Goal: Check status: Check status

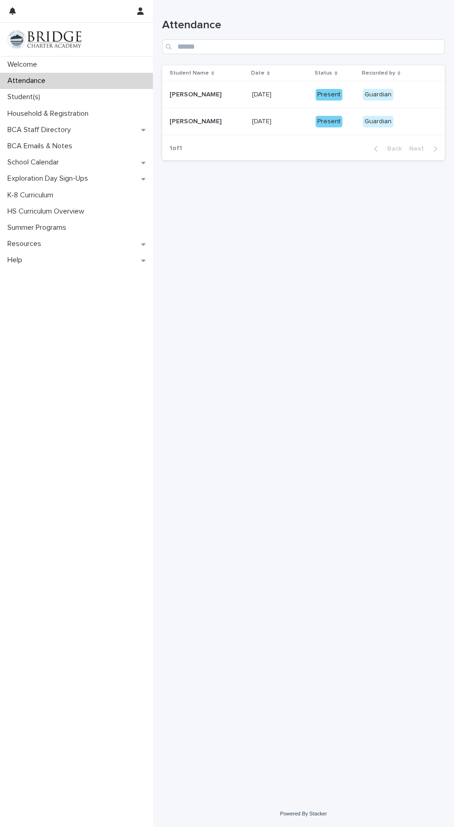
click at [372, 121] on div "Guardian" at bounding box center [378, 122] width 31 height 12
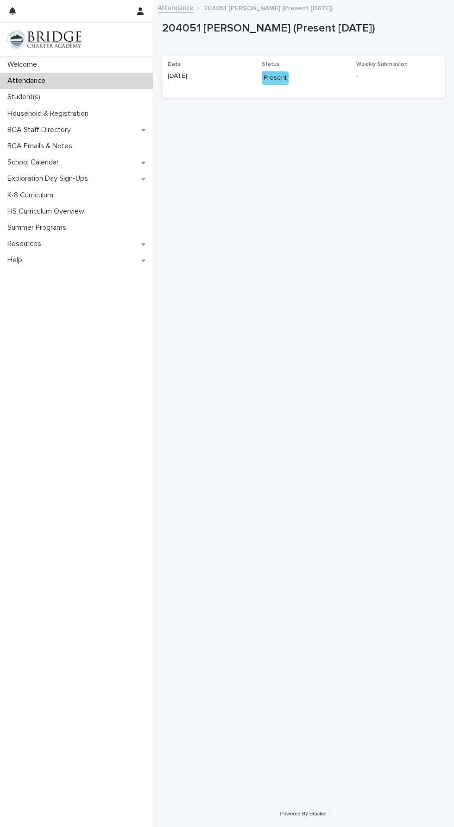
click at [278, 78] on div "Present" at bounding box center [275, 77] width 27 height 13
click at [389, 70] on div "-" at bounding box center [397, 75] width 83 height 12
click at [397, 78] on p "-" at bounding box center [397, 76] width 83 height 10
click at [389, 83] on div "Weekly Submission -" at bounding box center [397, 74] width 83 height 27
